Goal: Browse casually: Explore the website without a specific task or goal

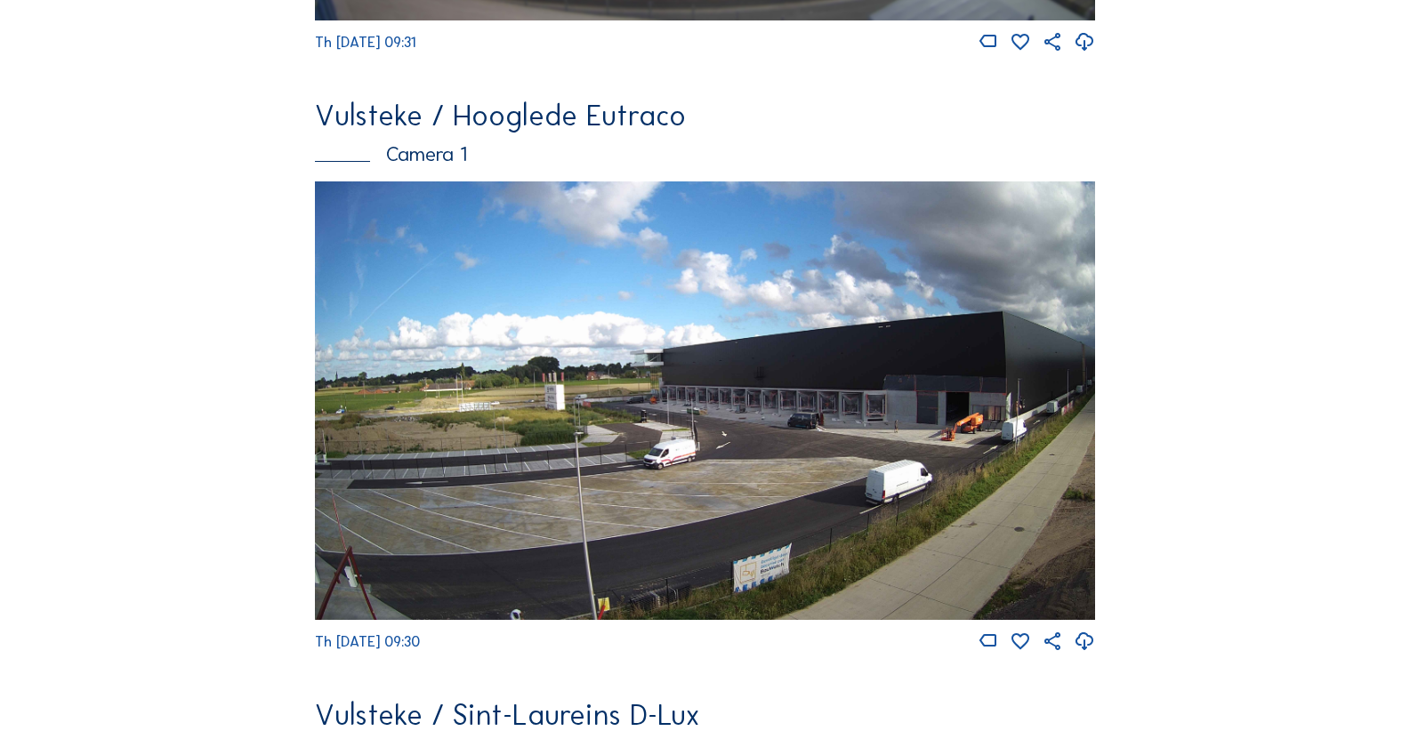
scroll to position [3735, 0]
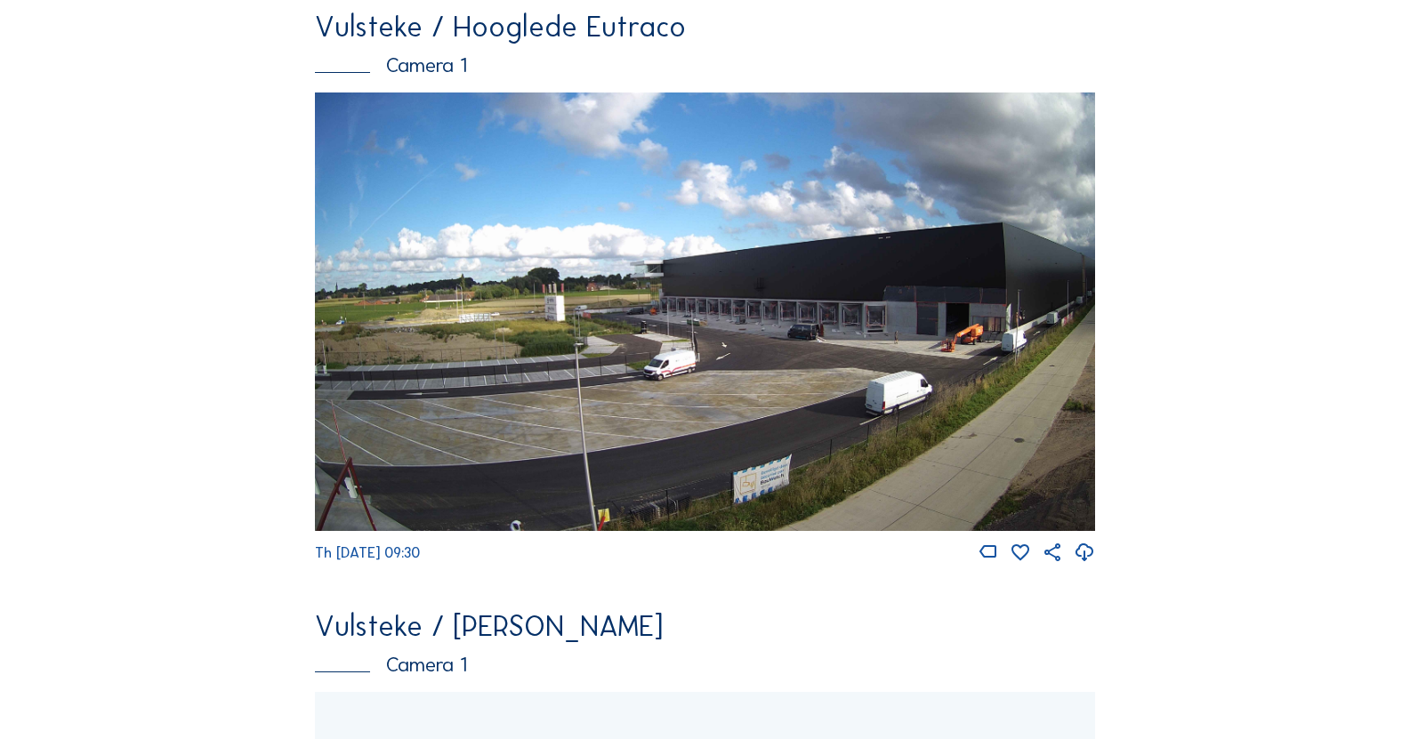
click at [459, 354] on img at bounding box center [705, 311] width 780 height 438
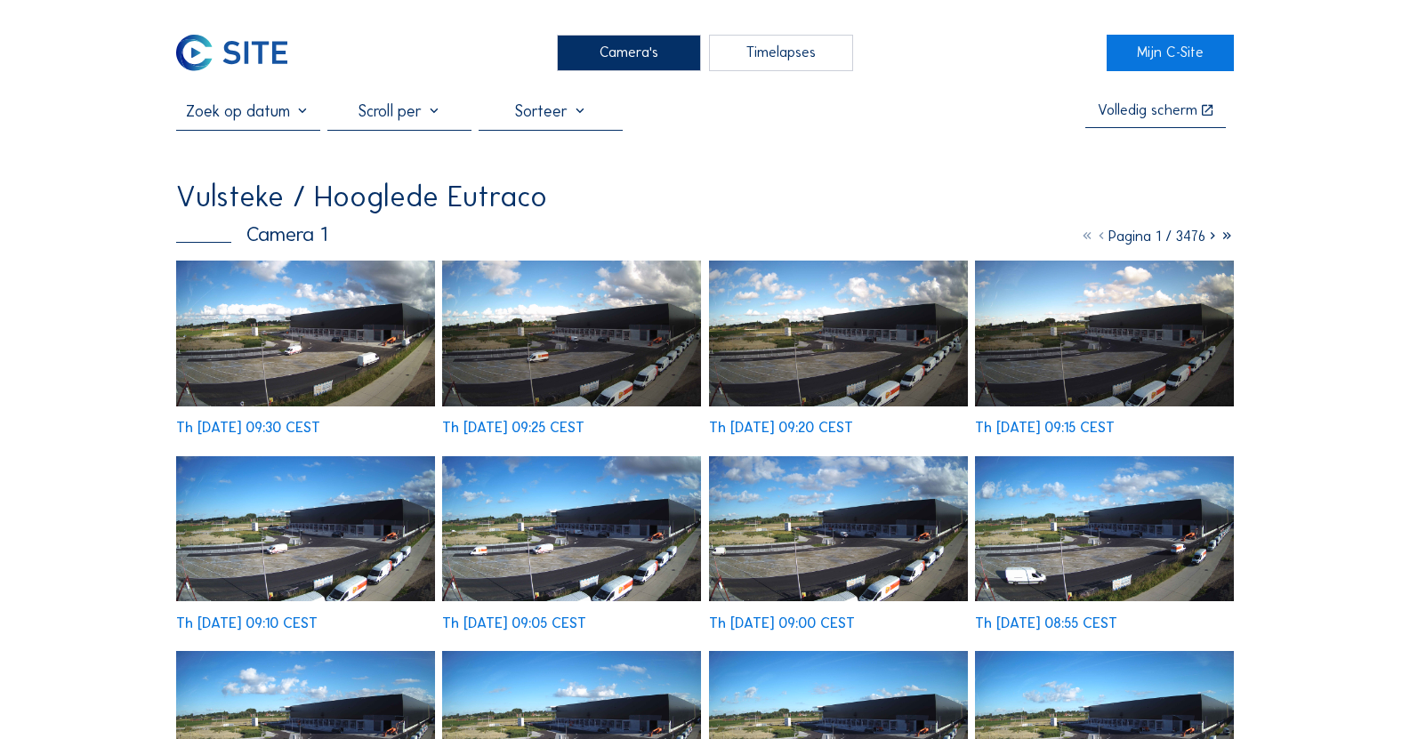
click at [293, 328] on img at bounding box center [305, 334] width 259 height 146
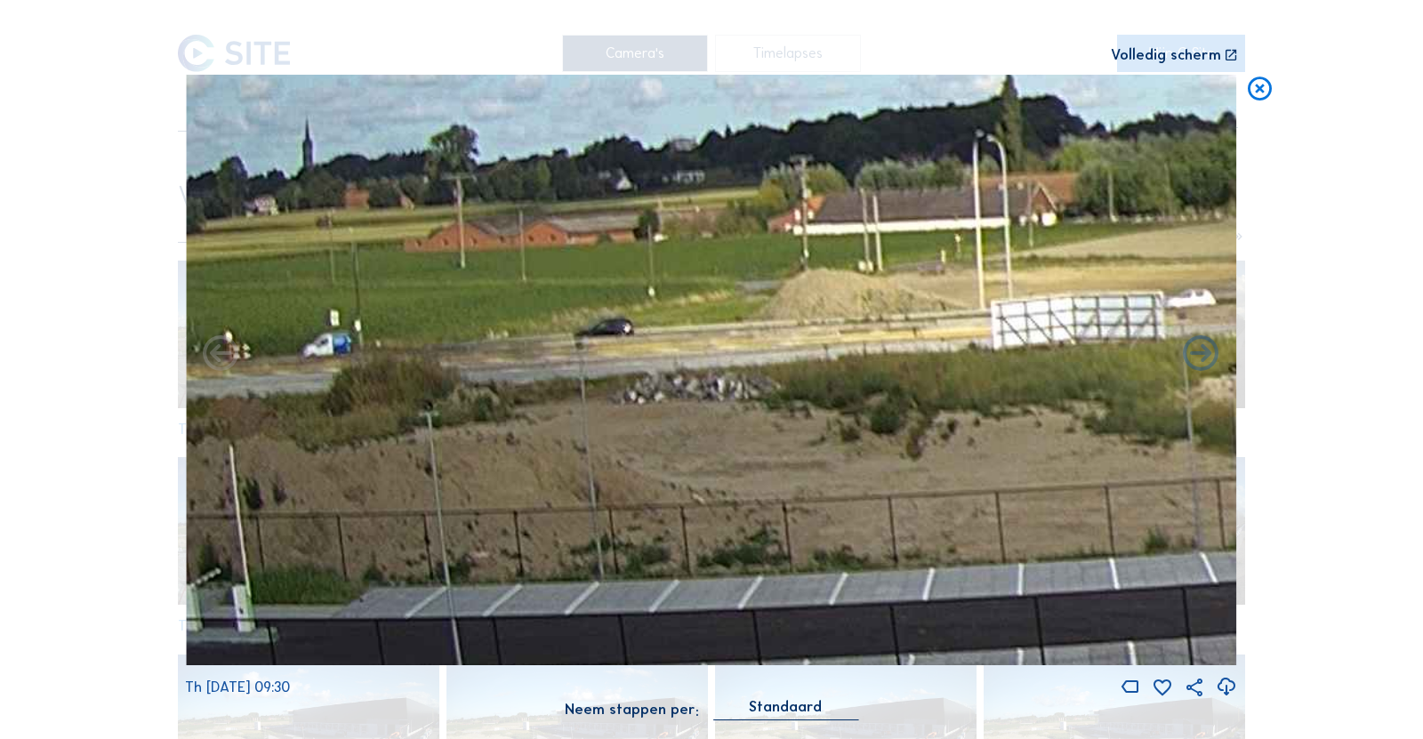
drag, startPoint x: 610, startPoint y: 397, endPoint x: 843, endPoint y: 390, distance: 233.1
click at [843, 390] on img at bounding box center [711, 370] width 1051 height 591
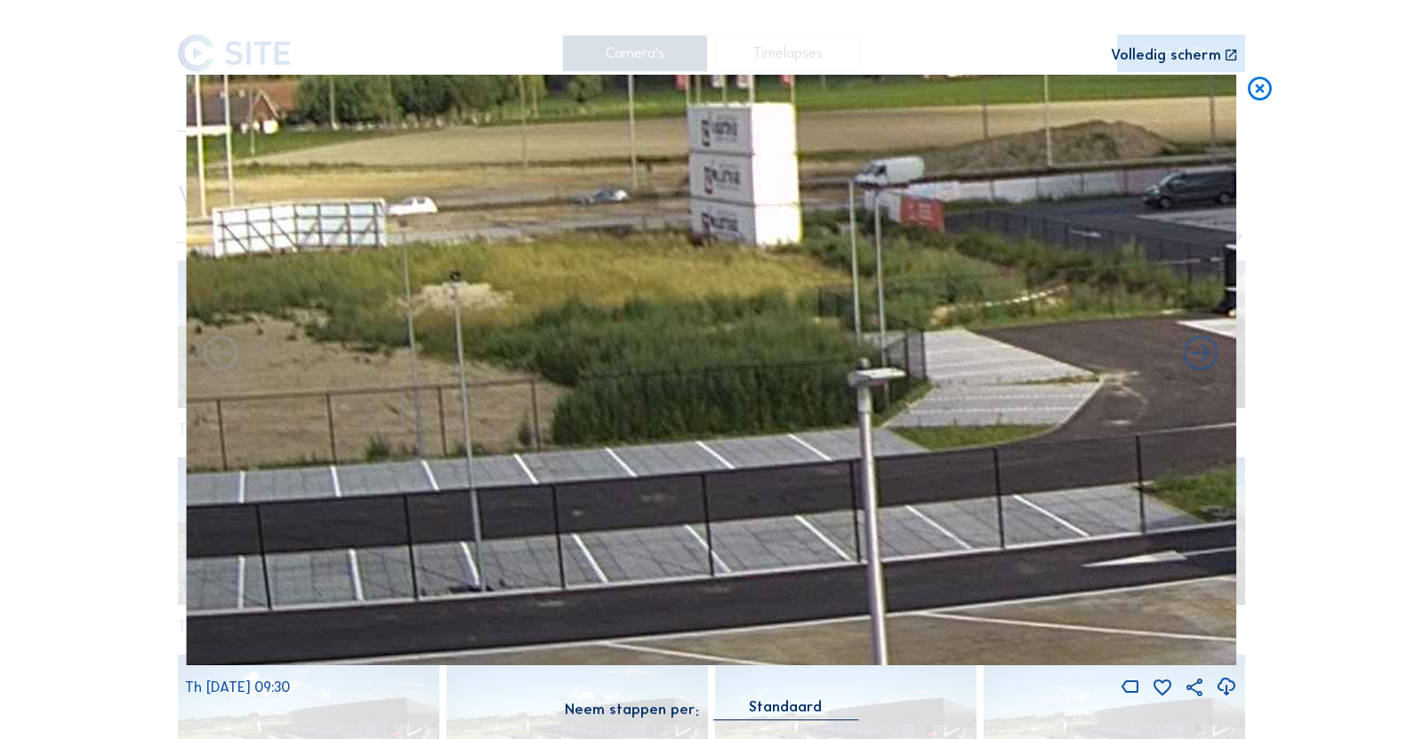
drag, startPoint x: 650, startPoint y: 358, endPoint x: 356, endPoint y: 284, distance: 303.7
click at [356, 284] on img at bounding box center [711, 370] width 1051 height 591
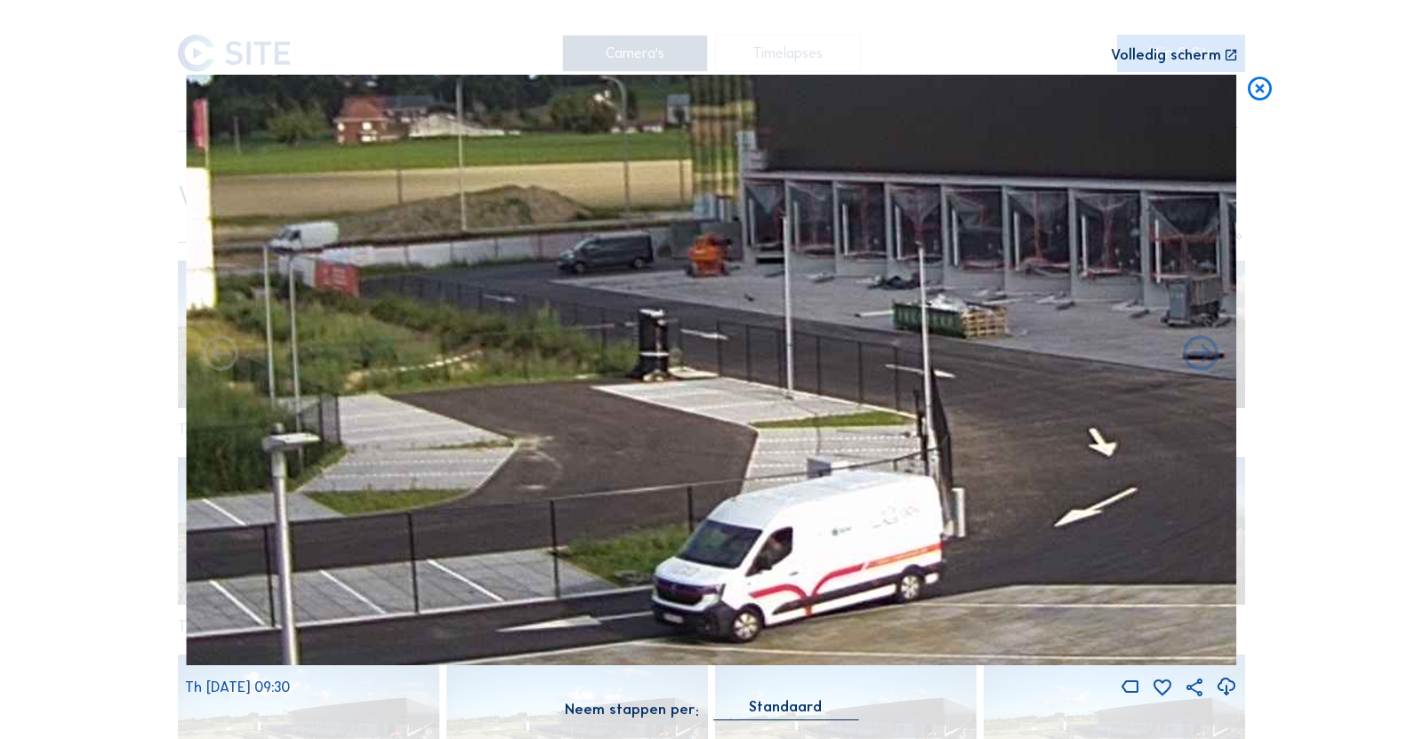
drag, startPoint x: 773, startPoint y: 282, endPoint x: 283, endPoint y: 294, distance: 490.2
click at [265, 299] on img at bounding box center [711, 370] width 1051 height 591
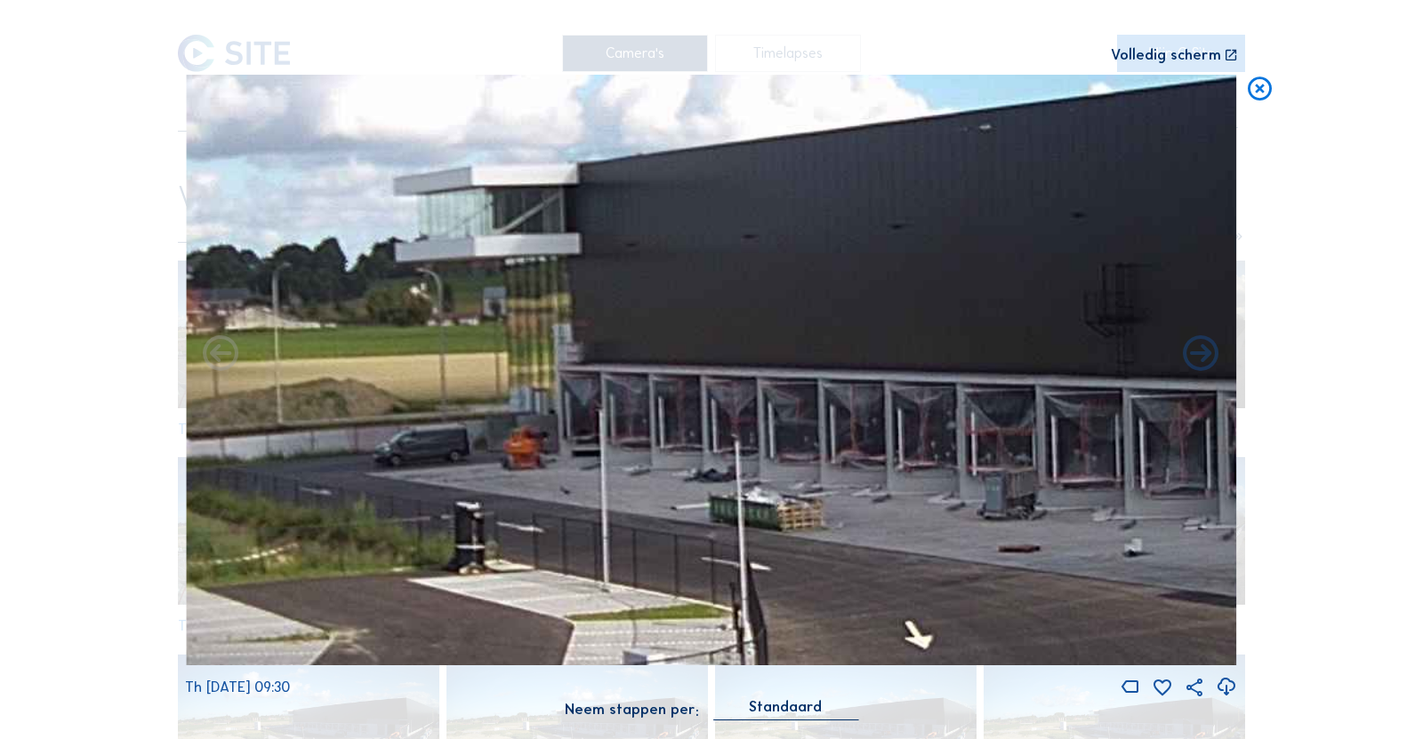
drag, startPoint x: 761, startPoint y: 301, endPoint x: 648, endPoint y: 507, distance: 235.2
click at [648, 507] on img at bounding box center [711, 370] width 1051 height 591
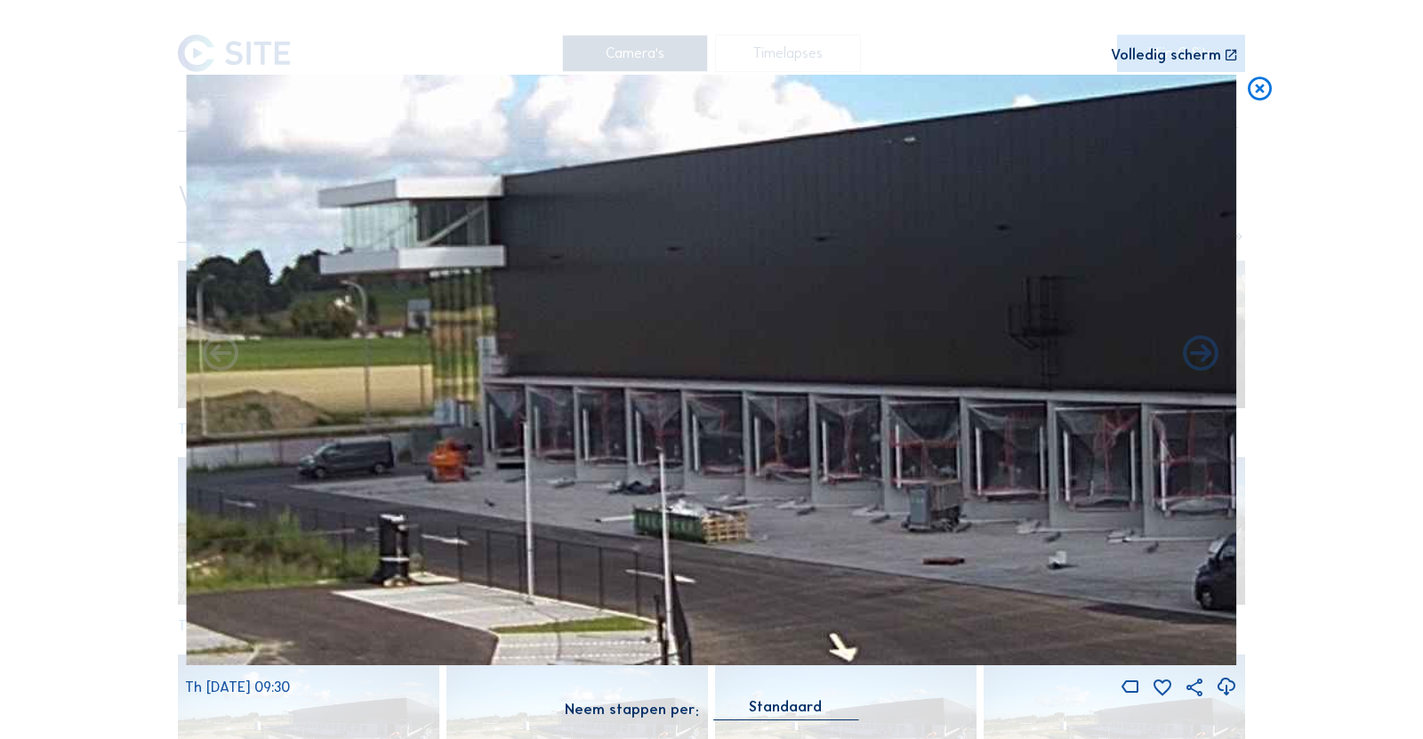
drag, startPoint x: 928, startPoint y: 445, endPoint x: 585, endPoint y: 425, distance: 343.8
click at [494, 417] on img at bounding box center [711, 370] width 1051 height 591
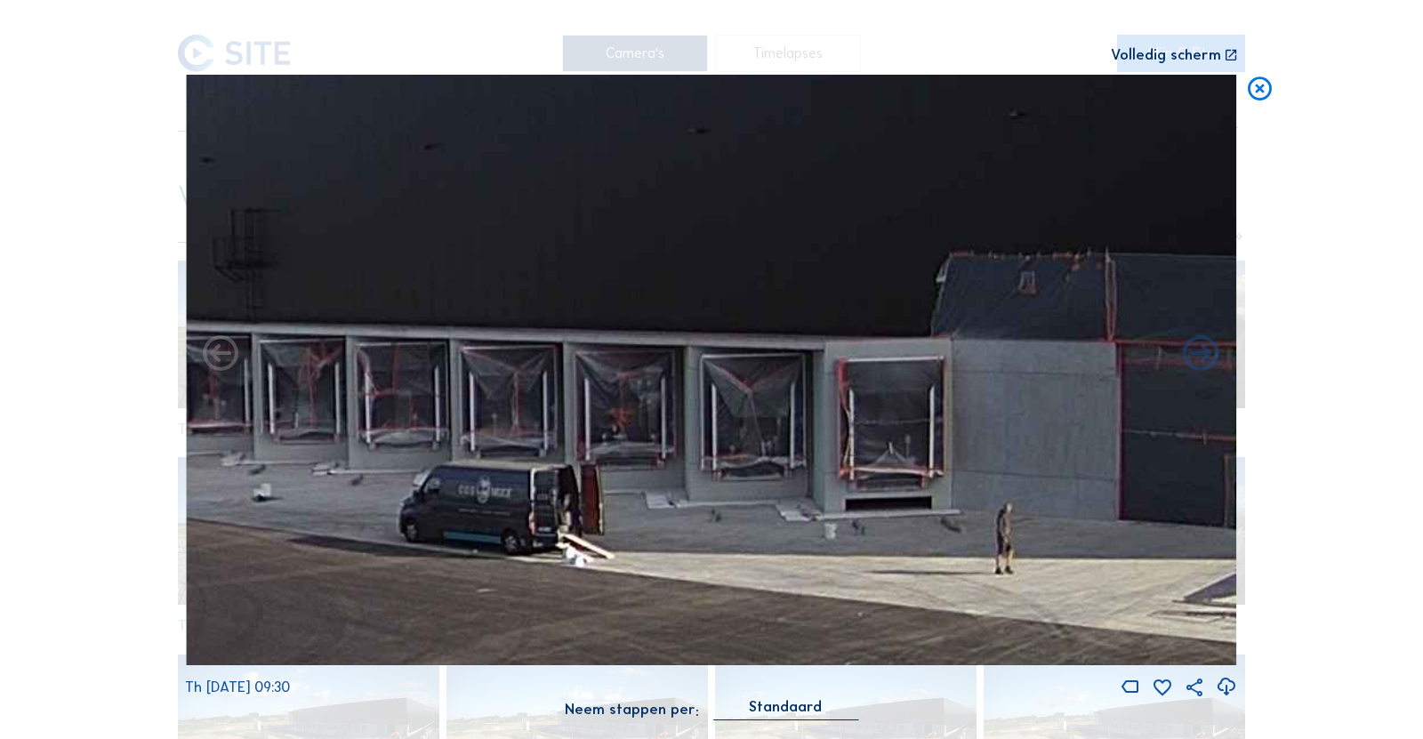
drag, startPoint x: 934, startPoint y: 455, endPoint x: 735, endPoint y: 427, distance: 201.2
click at [363, 396] on img at bounding box center [711, 370] width 1051 height 591
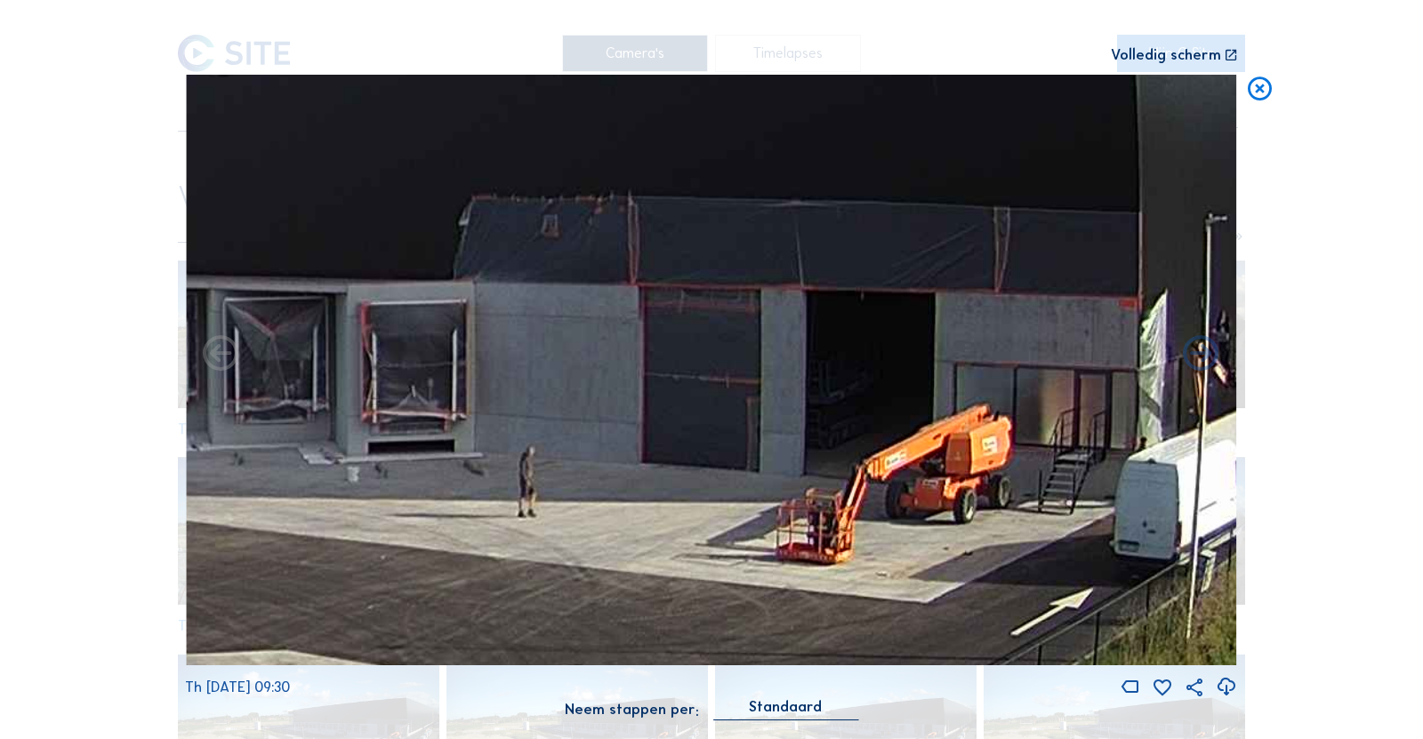
drag, startPoint x: 955, startPoint y: 414, endPoint x: 510, endPoint y: 372, distance: 446.6
click at [510, 372] on img at bounding box center [711, 370] width 1051 height 591
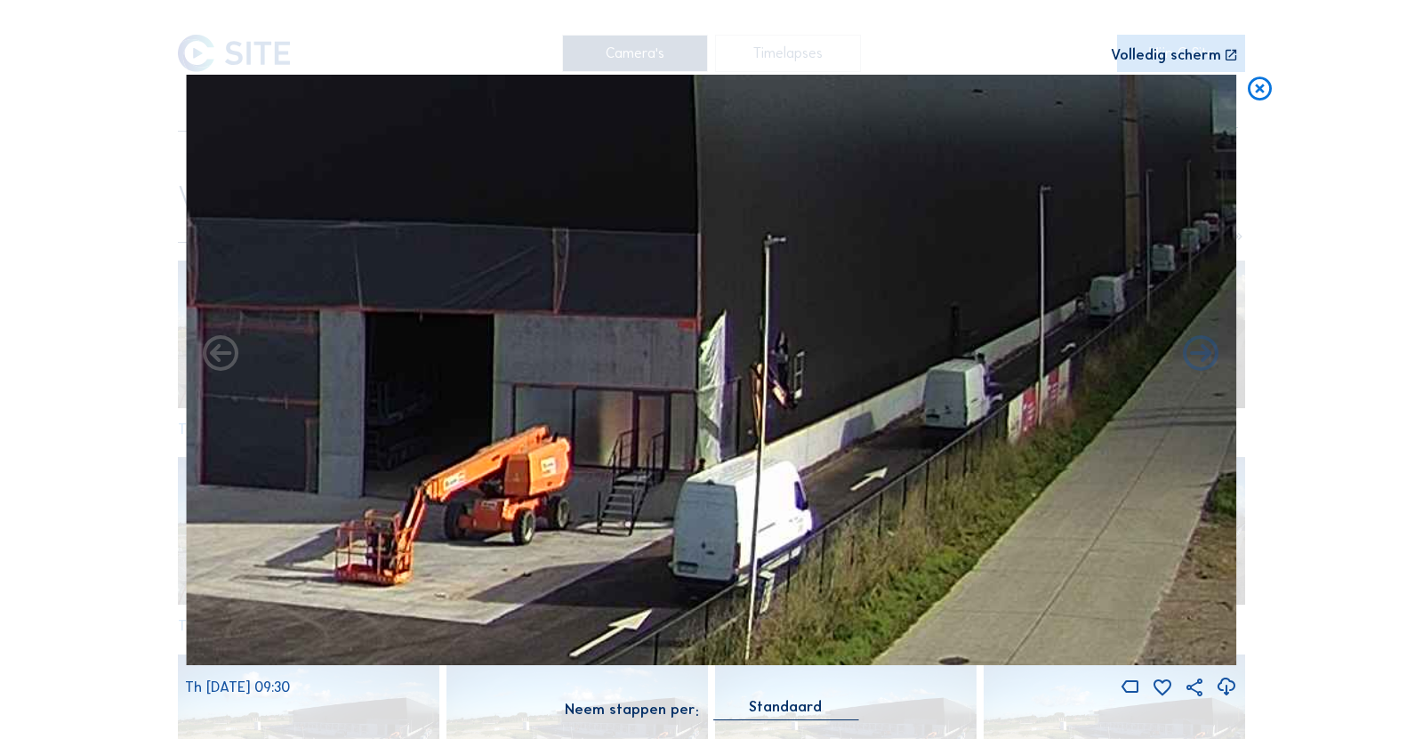
drag, startPoint x: 671, startPoint y: 391, endPoint x: 406, endPoint y: 415, distance: 267.0
click at [406, 415] on img at bounding box center [711, 370] width 1051 height 591
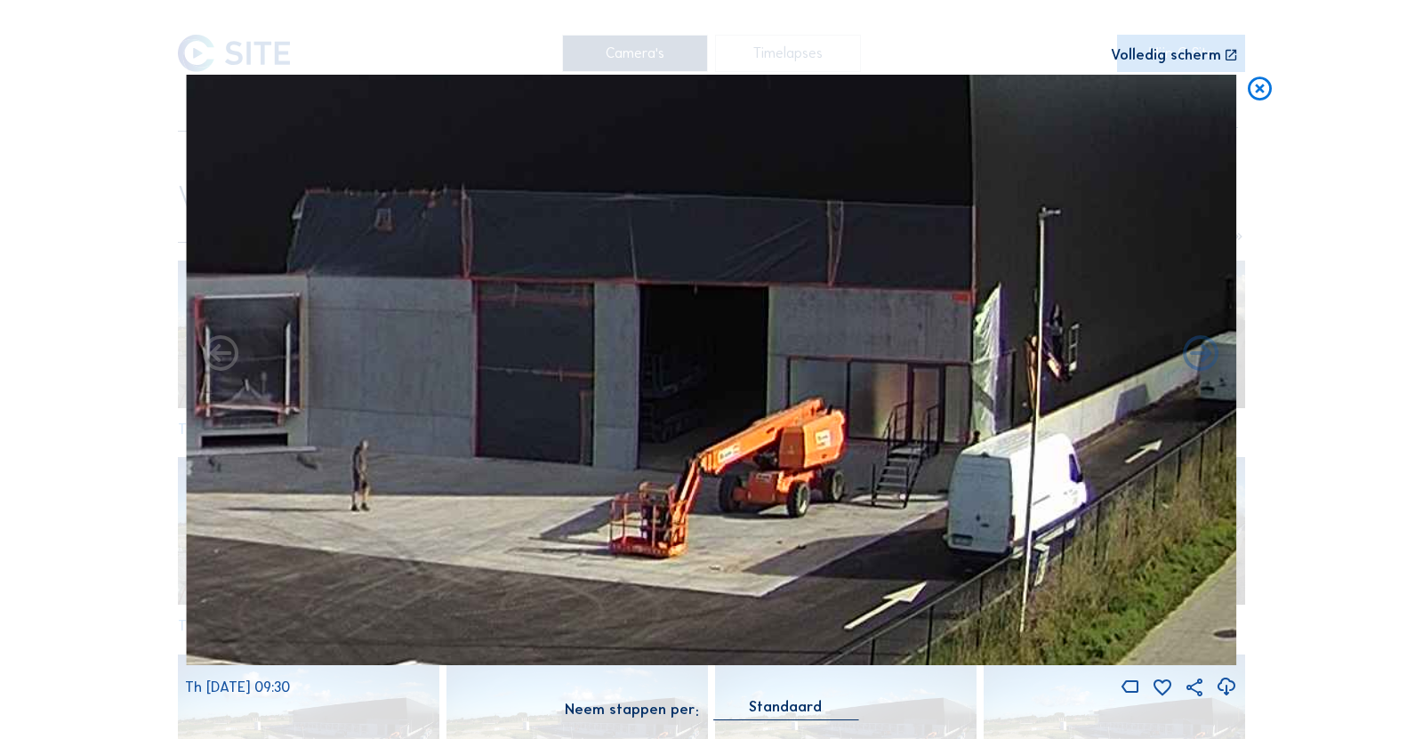
drag, startPoint x: 824, startPoint y: 320, endPoint x: 930, endPoint y: 289, distance: 110.3
click at [930, 289] on img at bounding box center [711, 370] width 1051 height 591
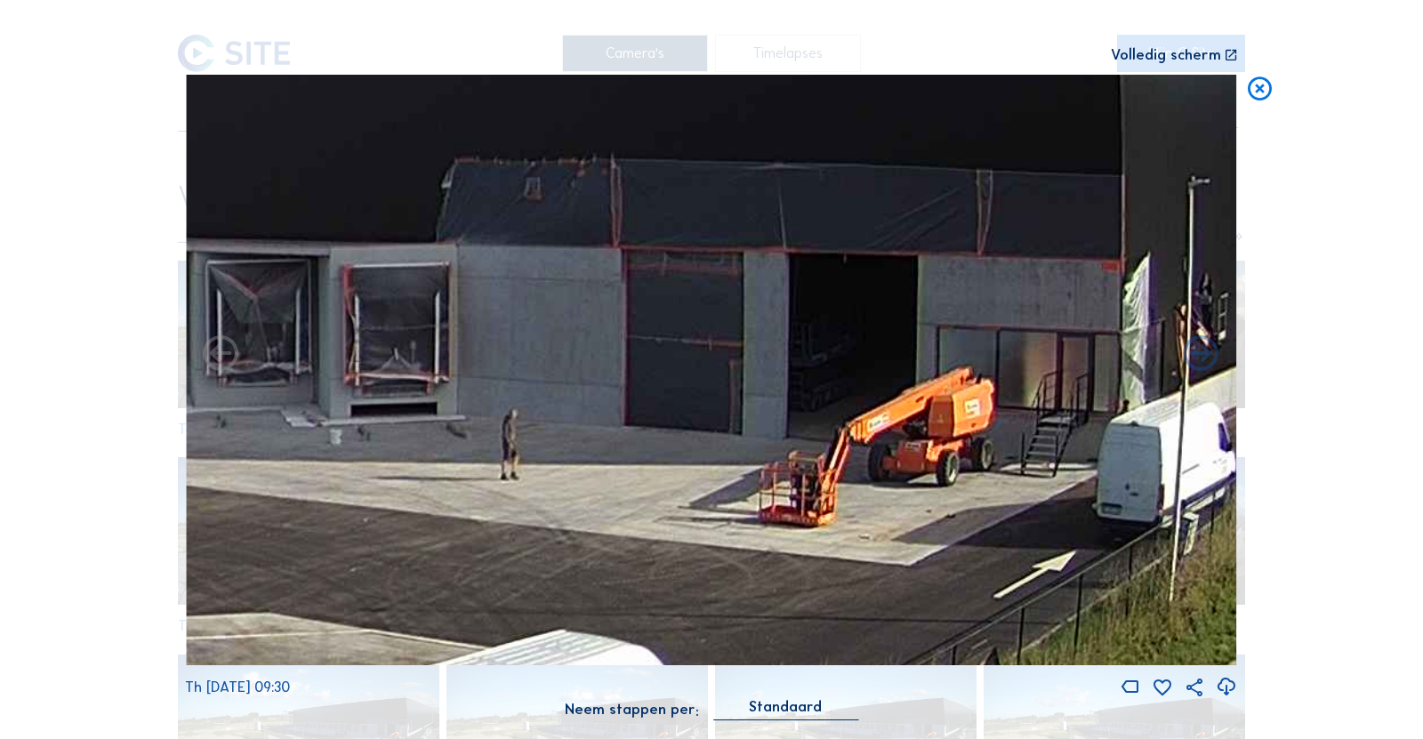
drag, startPoint x: 930, startPoint y: 290, endPoint x: 863, endPoint y: 255, distance: 76.0
click at [863, 256] on img at bounding box center [711, 370] width 1051 height 591
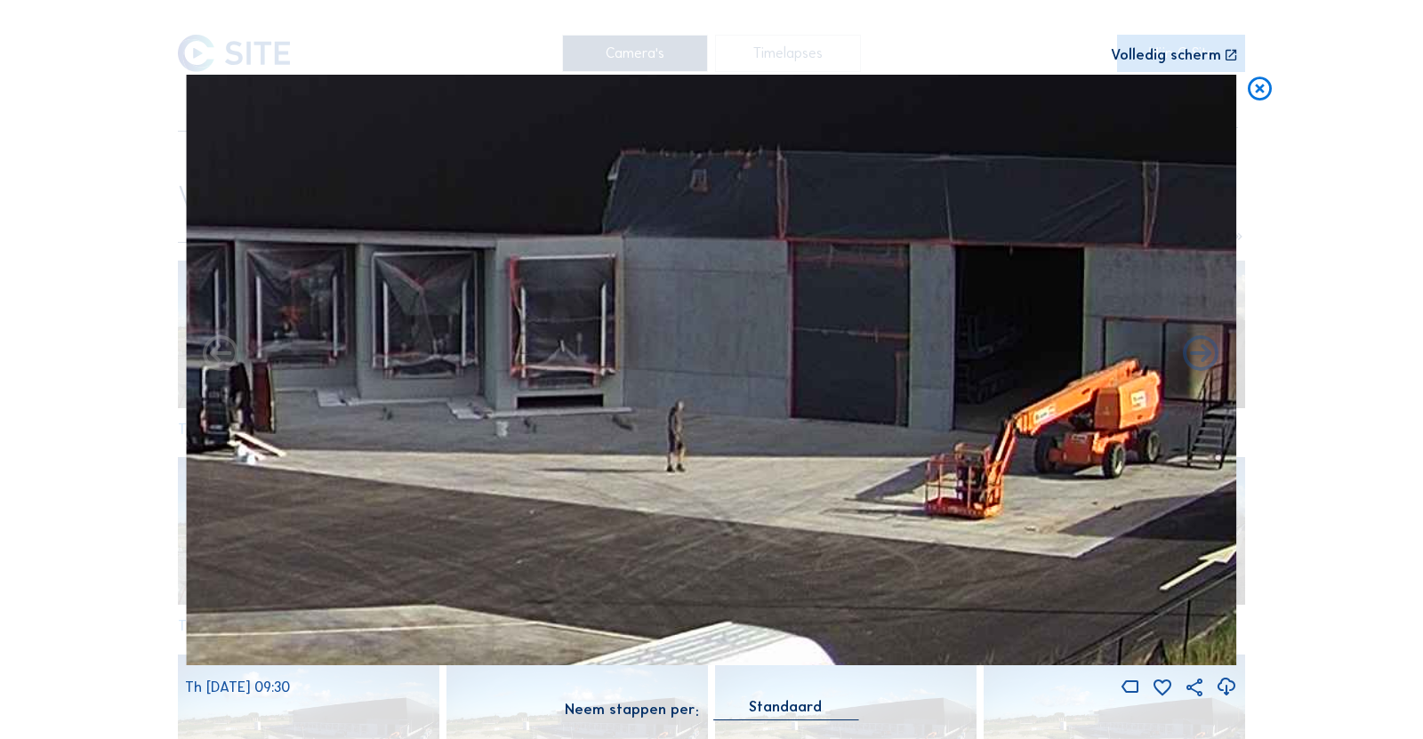
drag, startPoint x: 626, startPoint y: 344, endPoint x: 786, endPoint y: 339, distance: 160.2
click at [786, 339] on img at bounding box center [711, 370] width 1051 height 591
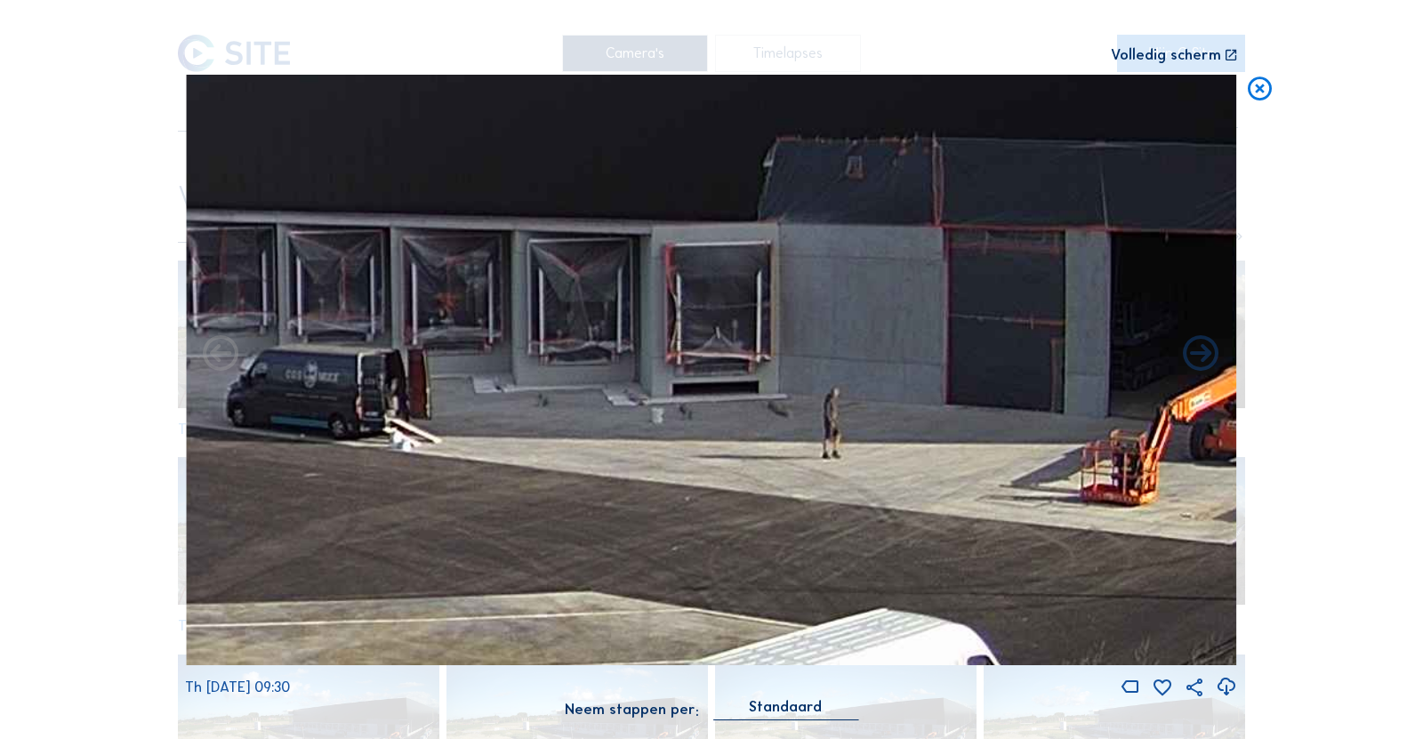
drag, startPoint x: 742, startPoint y: 334, endPoint x: 904, endPoint y: 329, distance: 161.9
click at [904, 329] on img at bounding box center [711, 370] width 1051 height 591
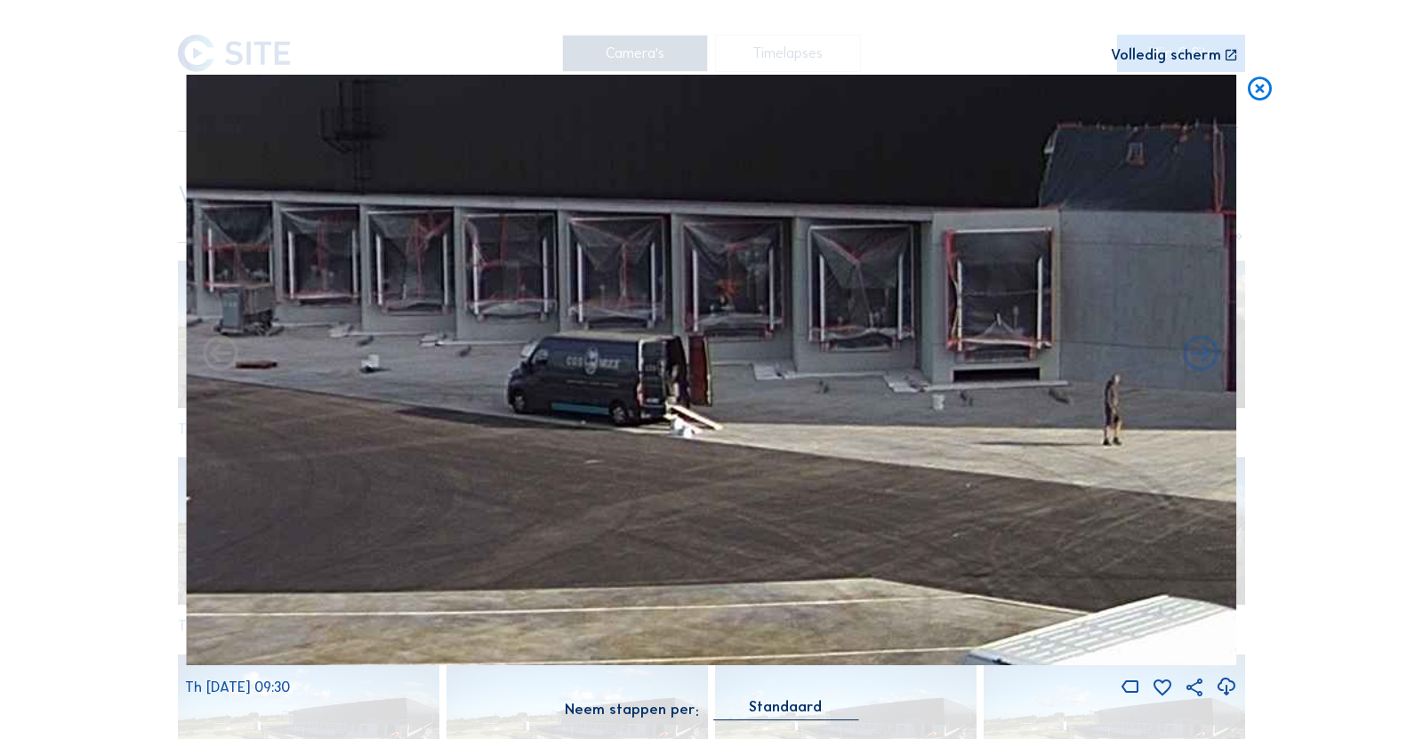
drag, startPoint x: 729, startPoint y: 333, endPoint x: 921, endPoint y: 325, distance: 192.2
click at [920, 325] on img at bounding box center [711, 370] width 1051 height 591
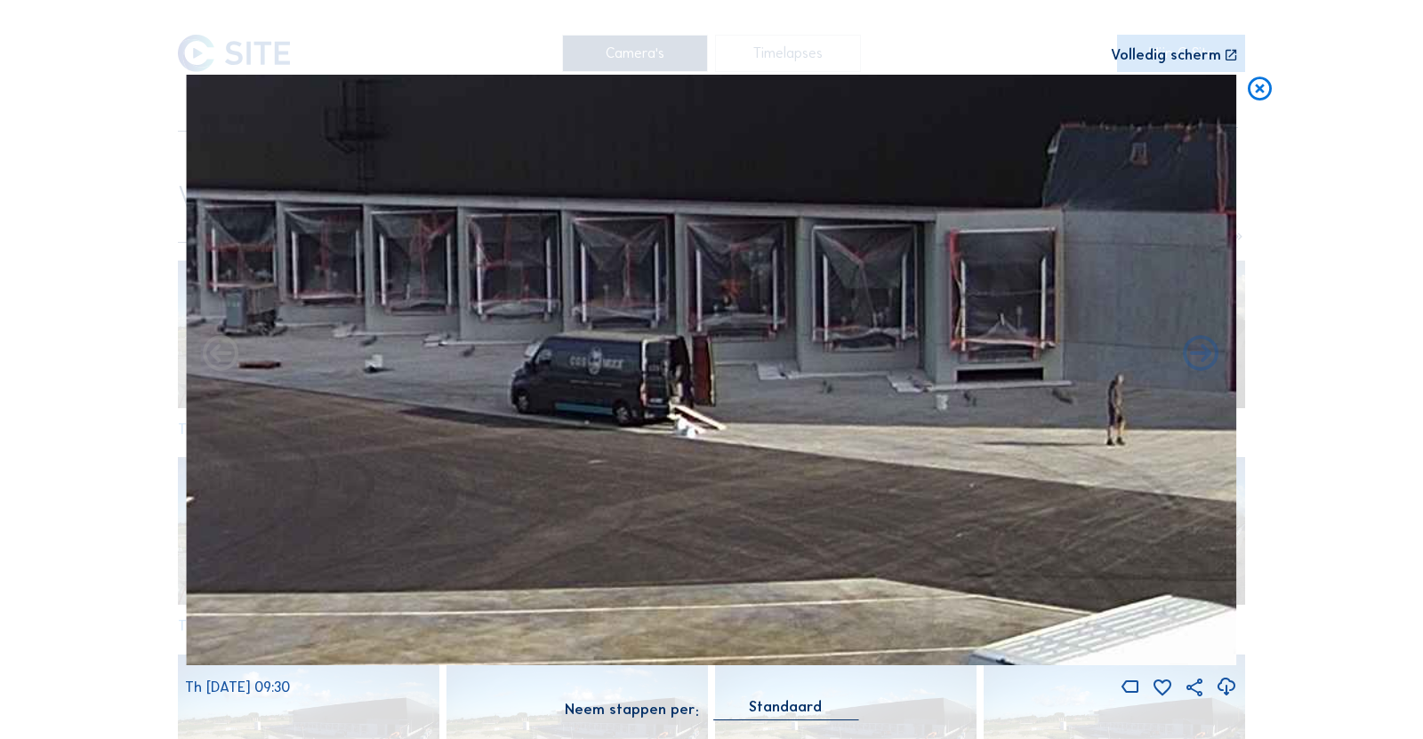
drag, startPoint x: 670, startPoint y: 324, endPoint x: 711, endPoint y: 324, distance: 40.9
click at [705, 323] on img at bounding box center [711, 370] width 1051 height 591
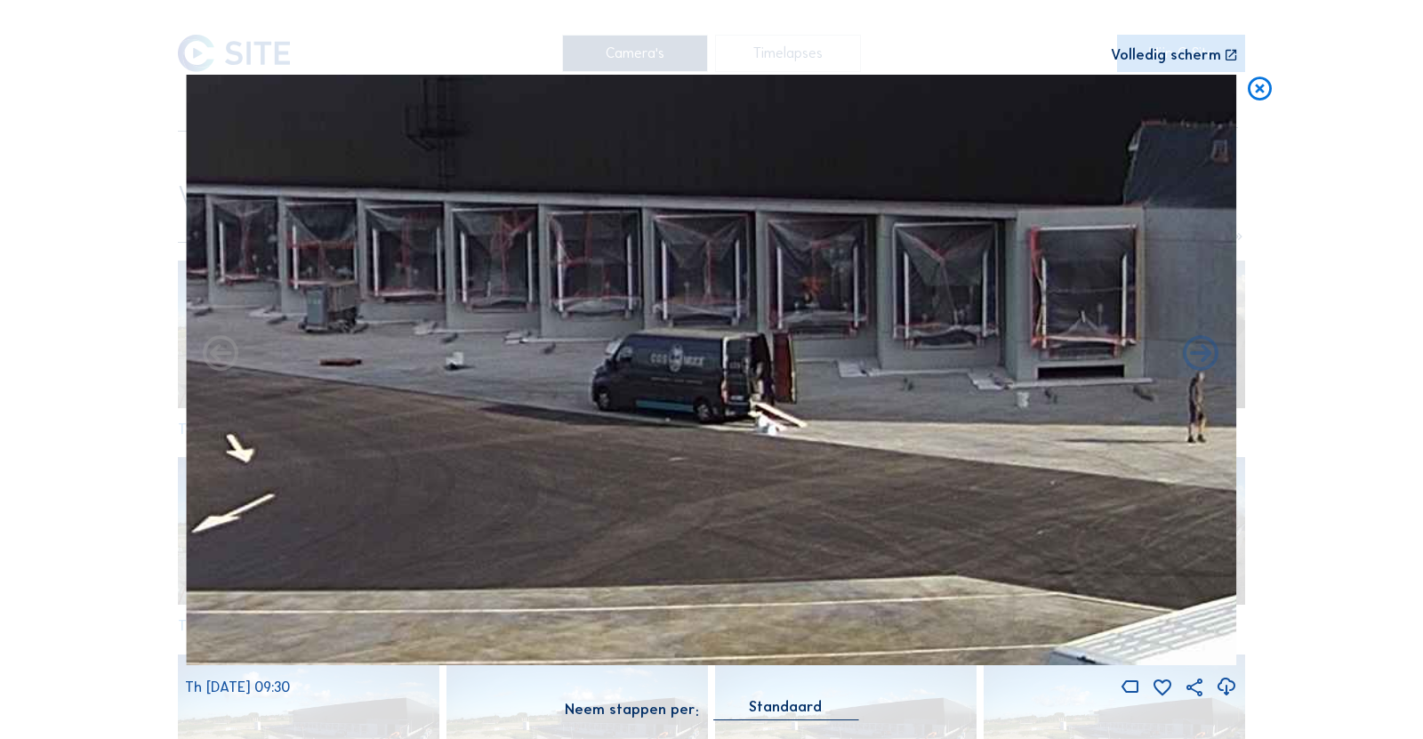
drag, startPoint x: 583, startPoint y: 293, endPoint x: 910, endPoint y: 325, distance: 327.9
click at [954, 325] on img at bounding box center [711, 370] width 1051 height 591
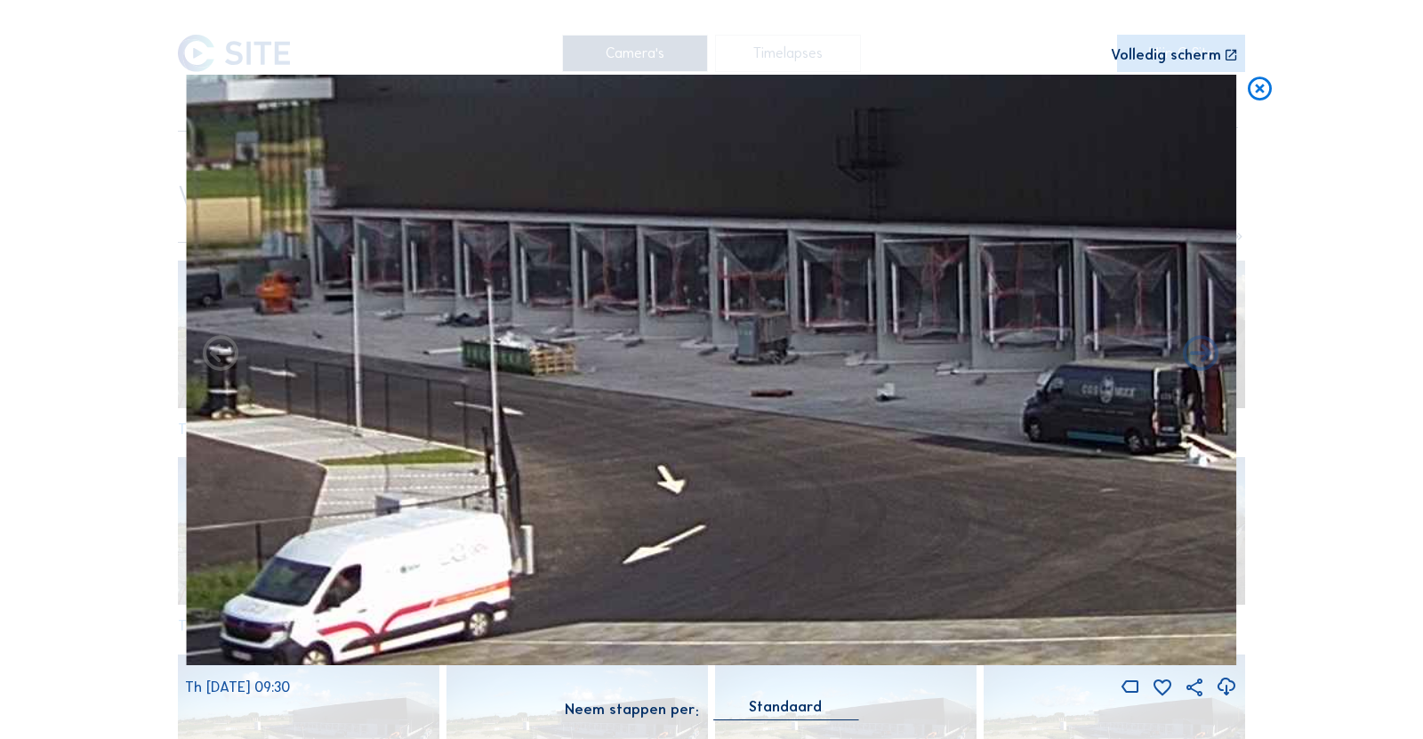
drag, startPoint x: 530, startPoint y: 289, endPoint x: 760, endPoint y: 300, distance: 230.6
click at [798, 295] on img at bounding box center [711, 370] width 1051 height 591
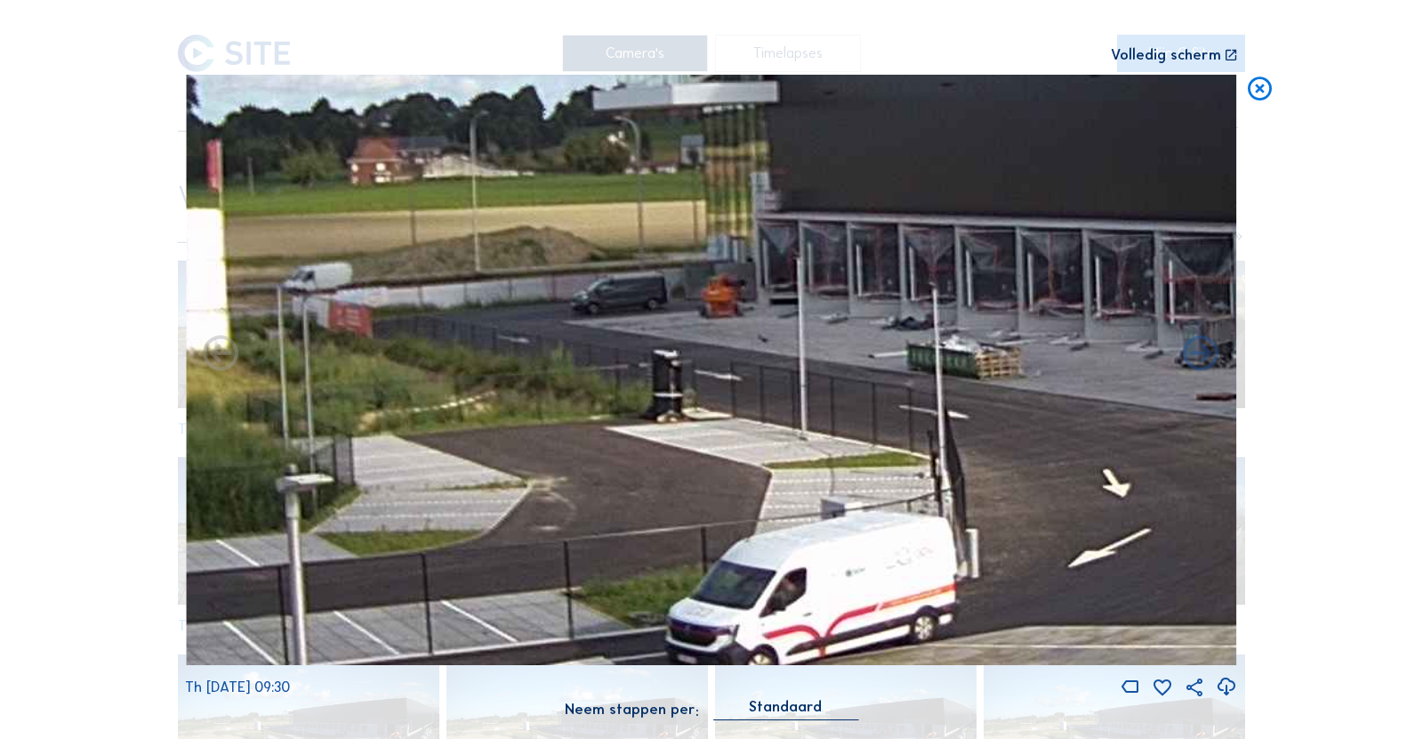
drag, startPoint x: 651, startPoint y: 292, endPoint x: 833, endPoint y: 305, distance: 182.8
click at [969, 290] on img at bounding box center [711, 370] width 1051 height 591
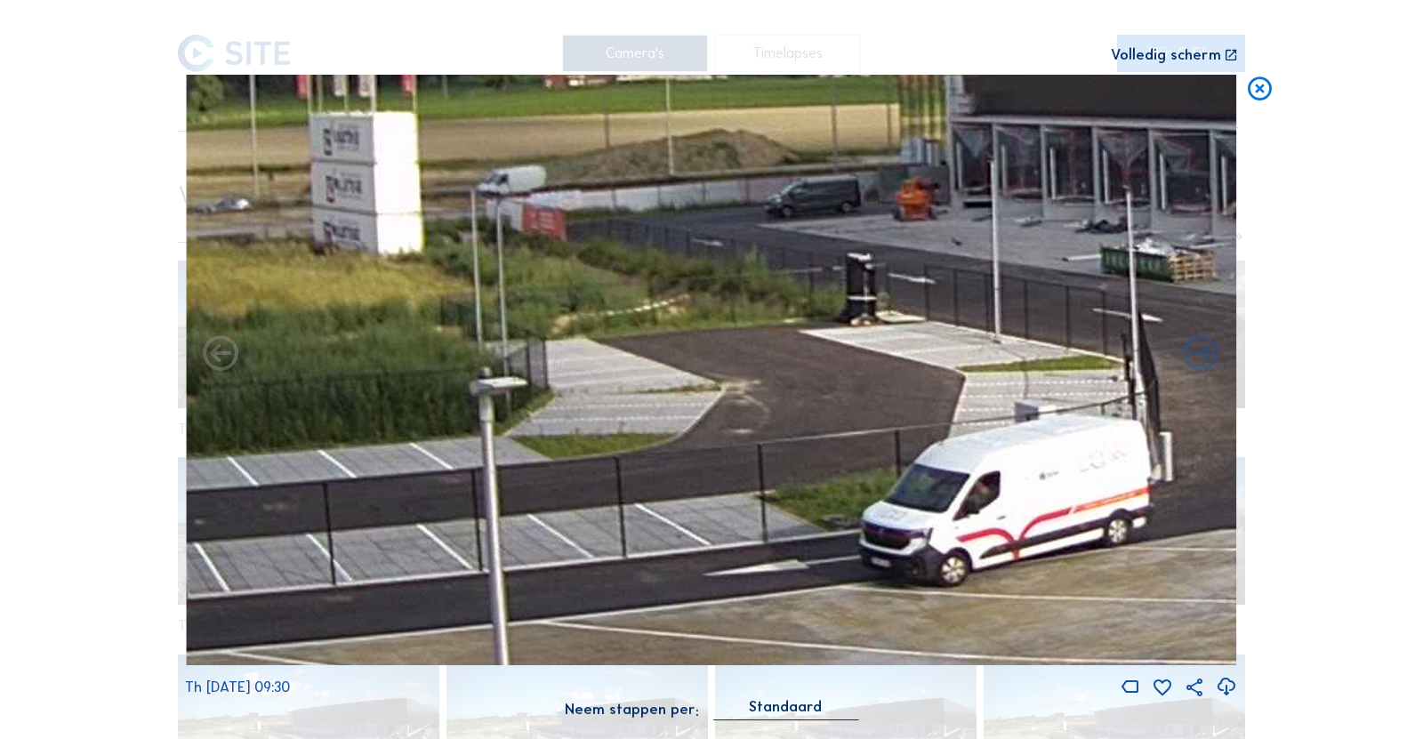
drag, startPoint x: 575, startPoint y: 337, endPoint x: 719, endPoint y: 241, distance: 173.1
click at [719, 241] on img at bounding box center [711, 370] width 1051 height 591
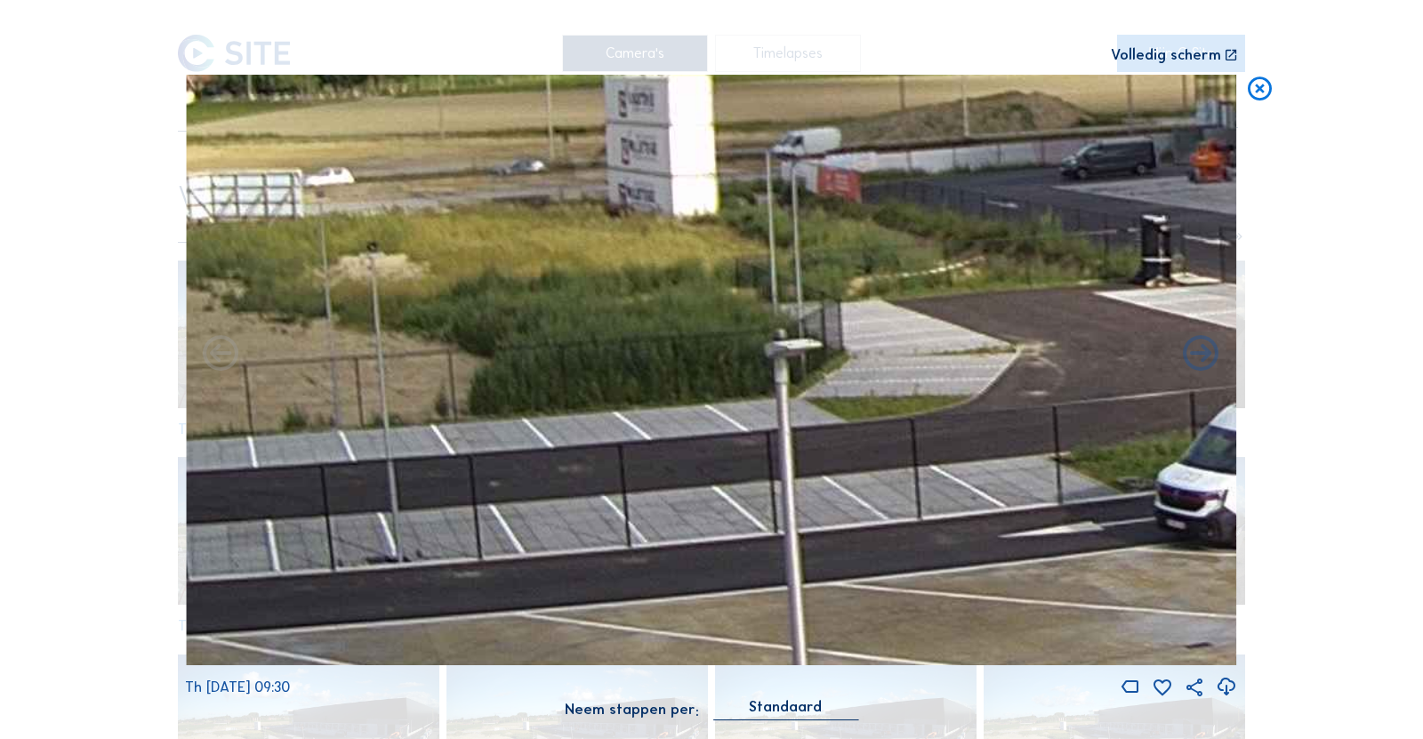
drag, startPoint x: 480, startPoint y: 180, endPoint x: 805, endPoint y: 197, distance: 325.1
click at [1108, 153] on img at bounding box center [711, 370] width 1051 height 591
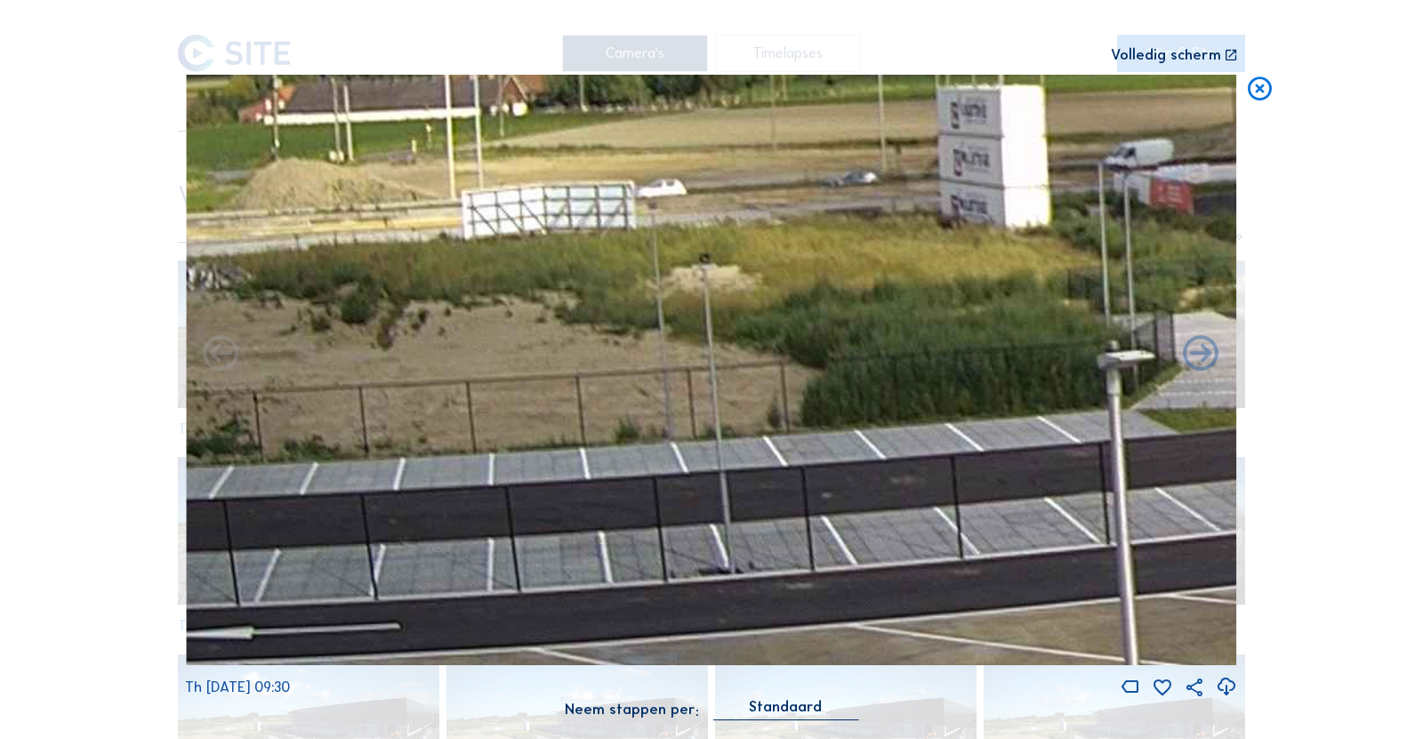
drag, startPoint x: 463, startPoint y: 214, endPoint x: 1110, endPoint y: 207, distance: 646.6
click at [1042, 207] on img at bounding box center [711, 370] width 1051 height 591
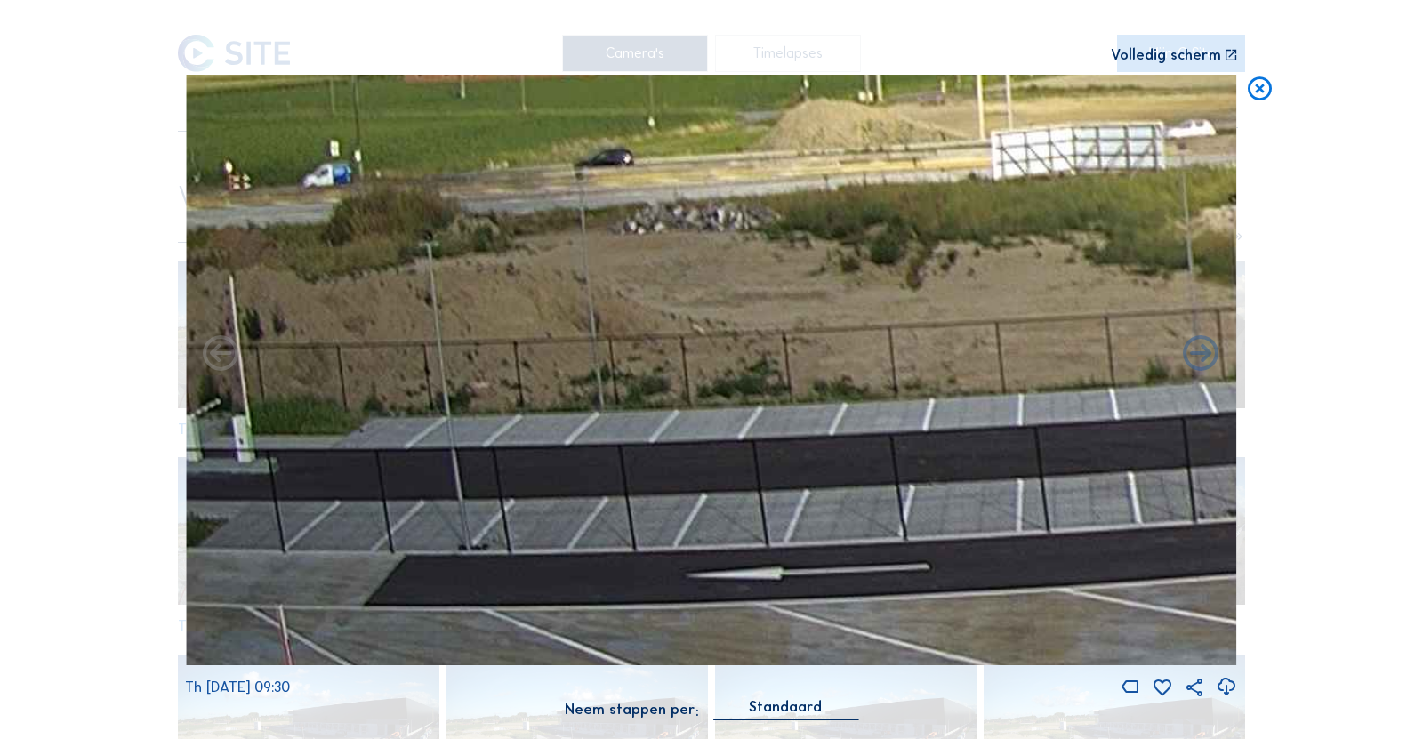
drag, startPoint x: 935, startPoint y: 290, endPoint x: 1222, endPoint y: 292, distance: 287.3
click at [1207, 274] on img at bounding box center [711, 370] width 1051 height 591
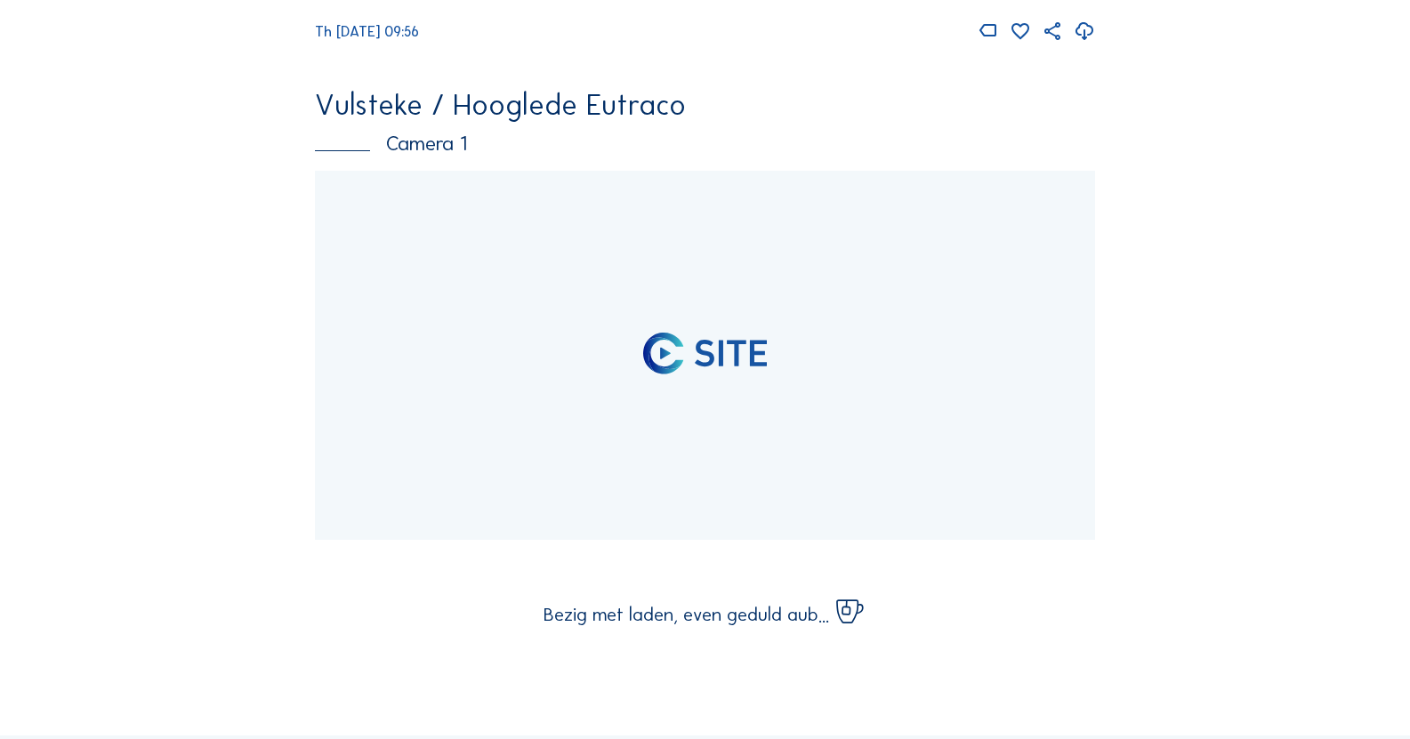
scroll to position [3735, 0]
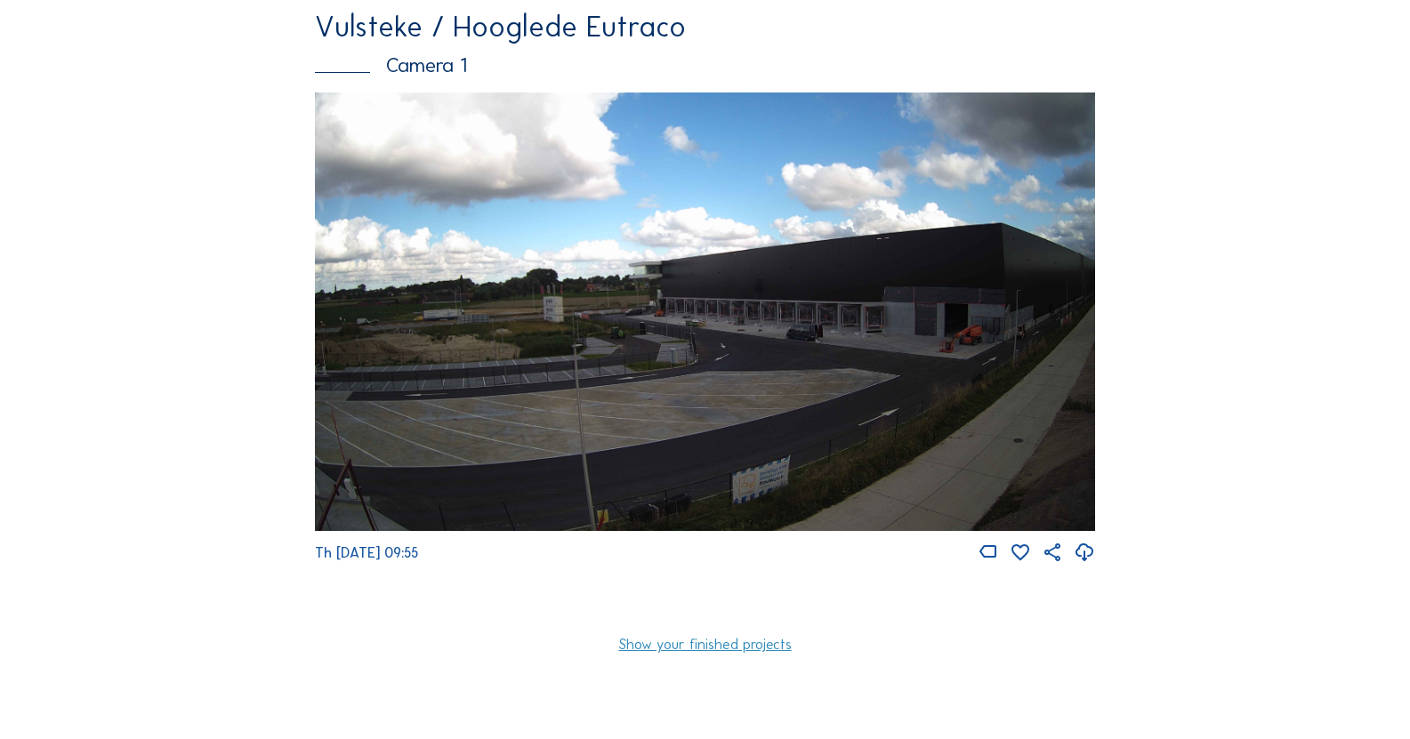
click at [677, 291] on img at bounding box center [705, 311] width 780 height 438
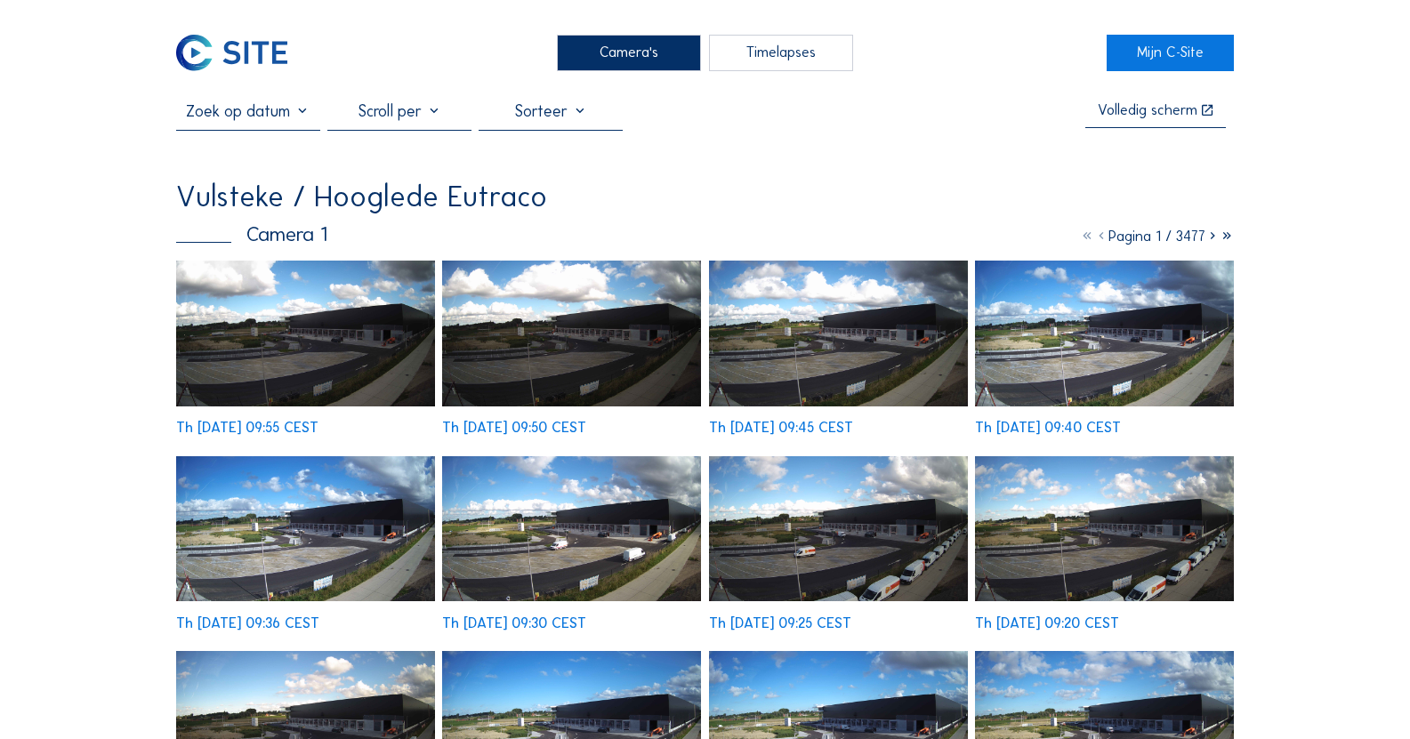
click at [316, 326] on img at bounding box center [305, 334] width 259 height 146
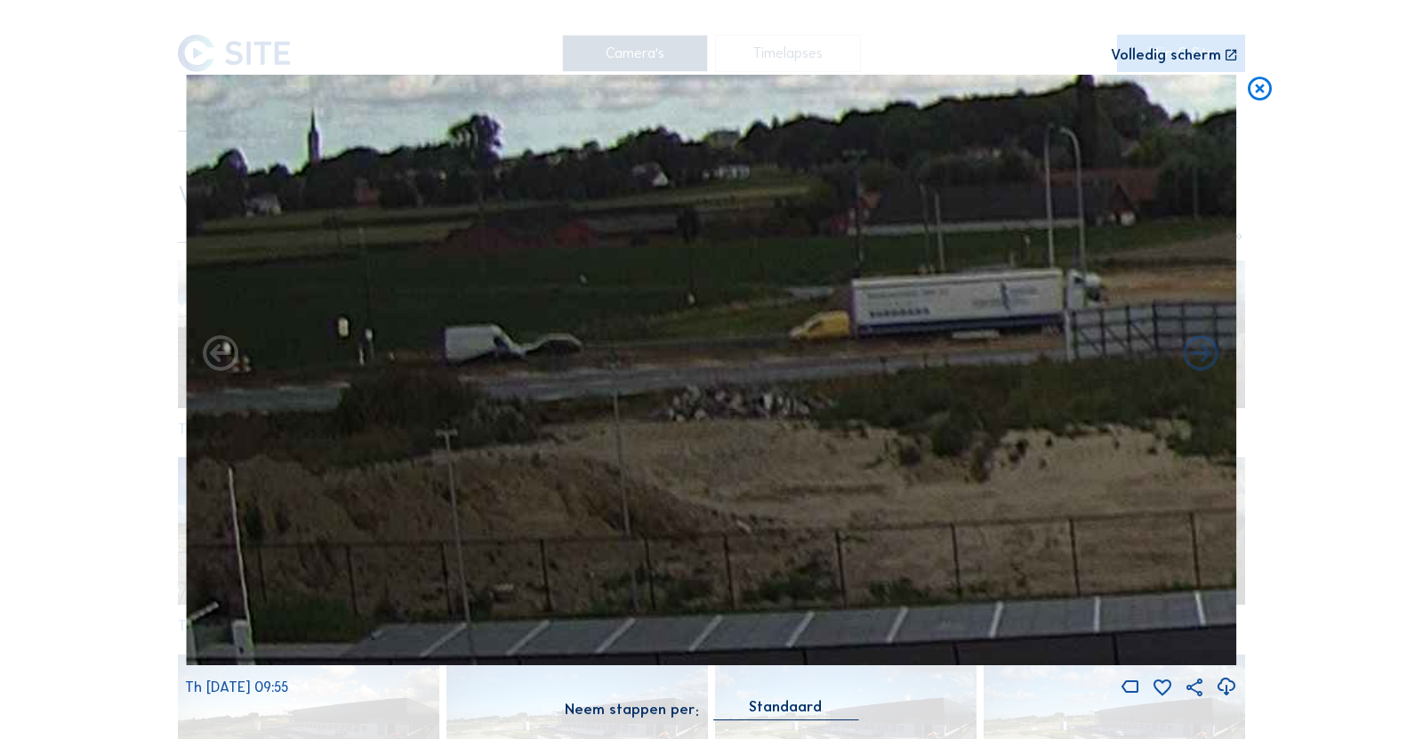
drag, startPoint x: 319, startPoint y: 438, endPoint x: 748, endPoint y: 461, distance: 429.3
click at [748, 461] on img at bounding box center [711, 370] width 1051 height 591
